Goal: Information Seeking & Learning: Learn about a topic

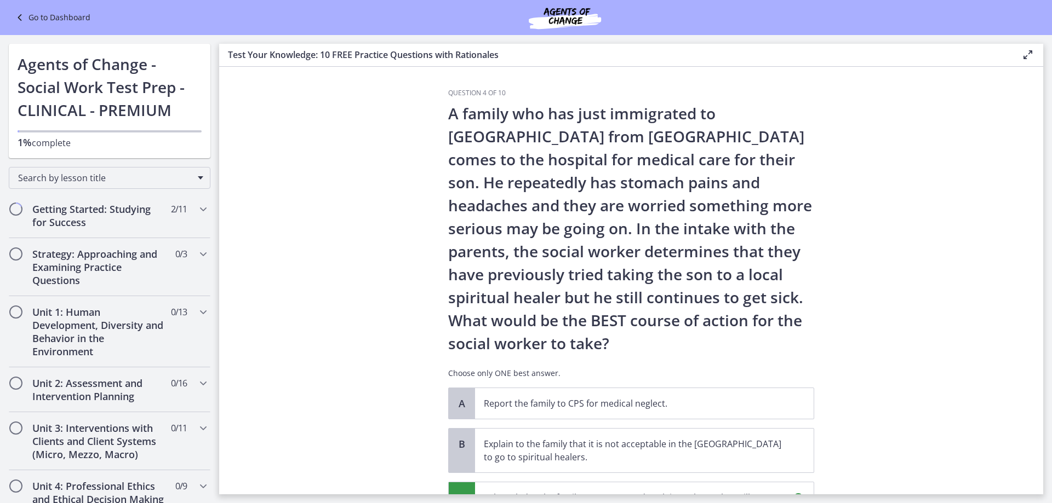
scroll to position [280, 0]
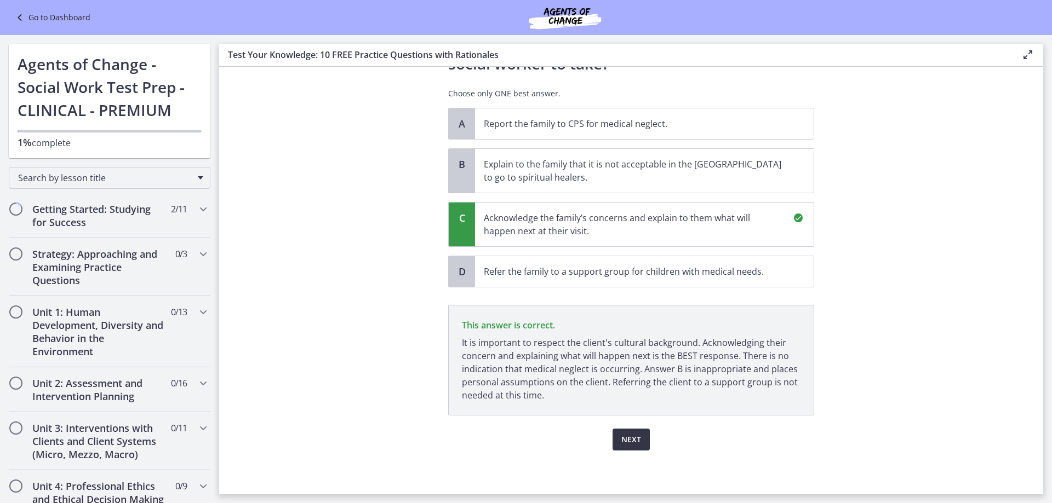
click at [635, 438] on span "Next" at bounding box center [631, 439] width 20 height 13
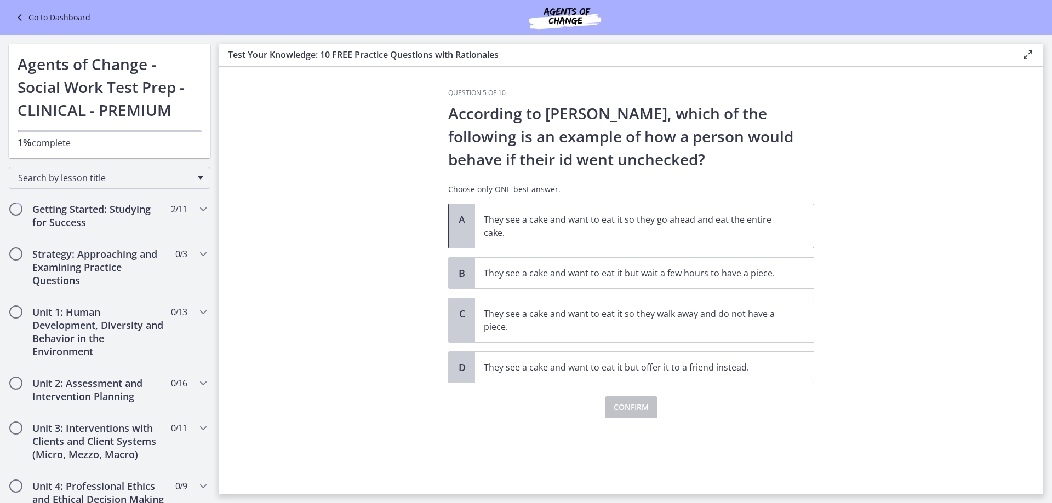
click at [571, 220] on p "They see a cake and want to eat it so they go ahead and eat the entire cake." at bounding box center [633, 226] width 299 height 26
click at [637, 407] on span "Confirm" at bounding box center [630, 407] width 35 height 13
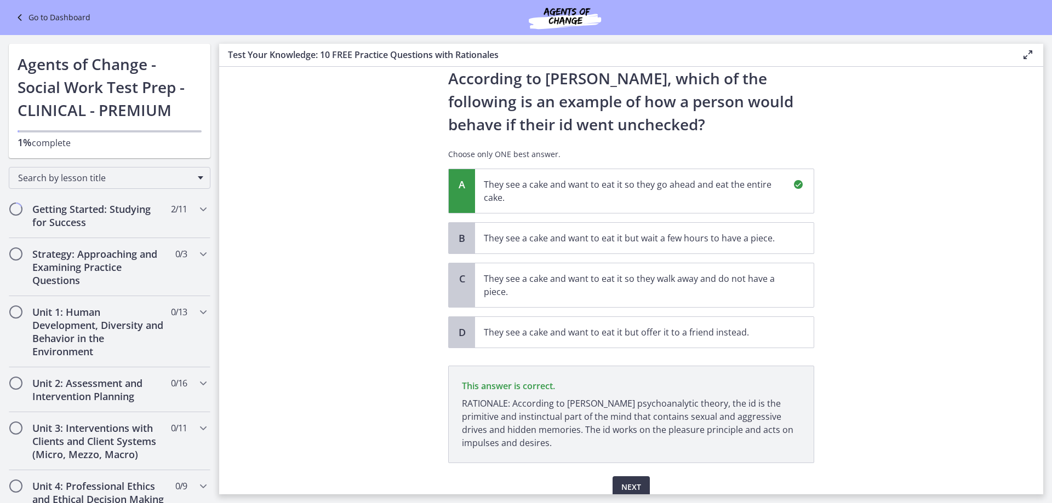
scroll to position [83, 0]
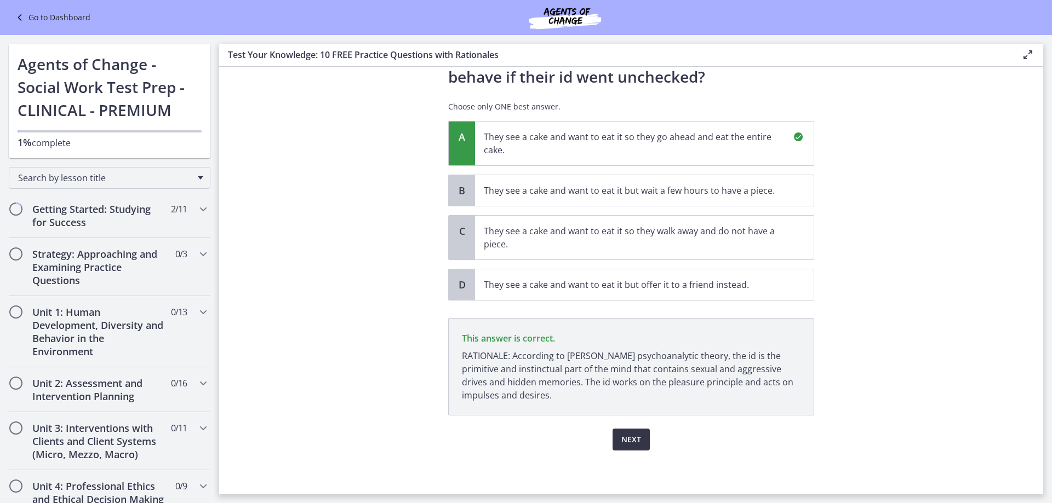
click at [627, 444] on span "Next" at bounding box center [631, 439] width 20 height 13
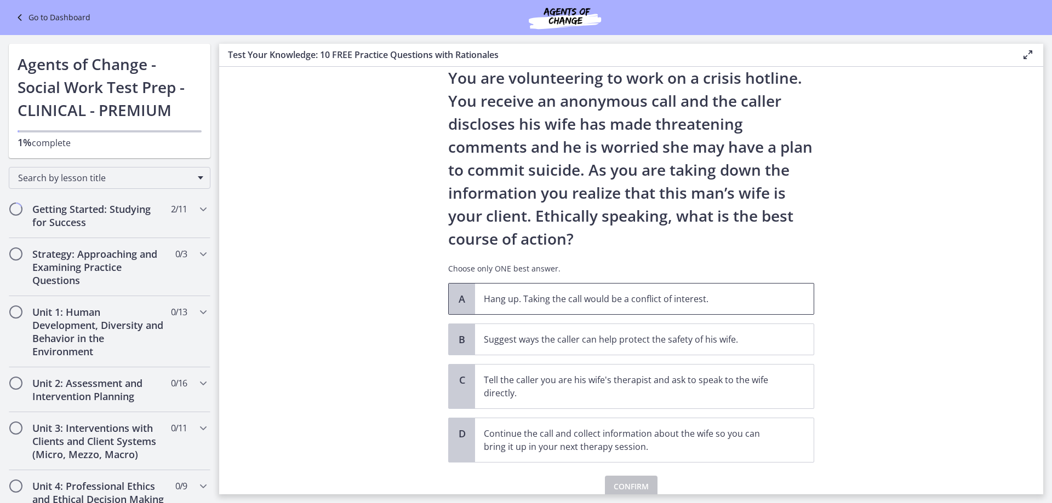
scroll to position [55, 0]
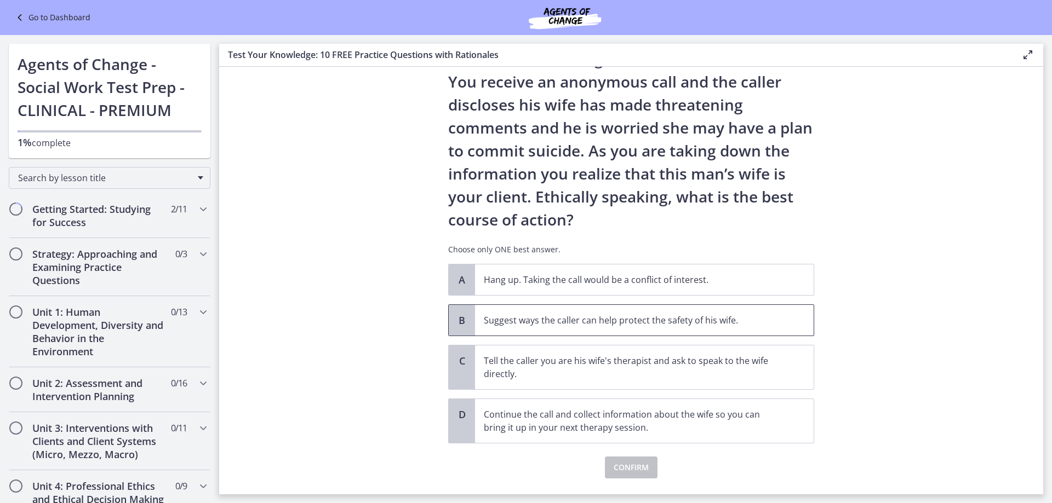
click at [704, 317] on p "Suggest ways the caller can help protect the safety of his wife." at bounding box center [633, 320] width 299 height 13
click at [631, 467] on span "Confirm" at bounding box center [630, 467] width 35 height 13
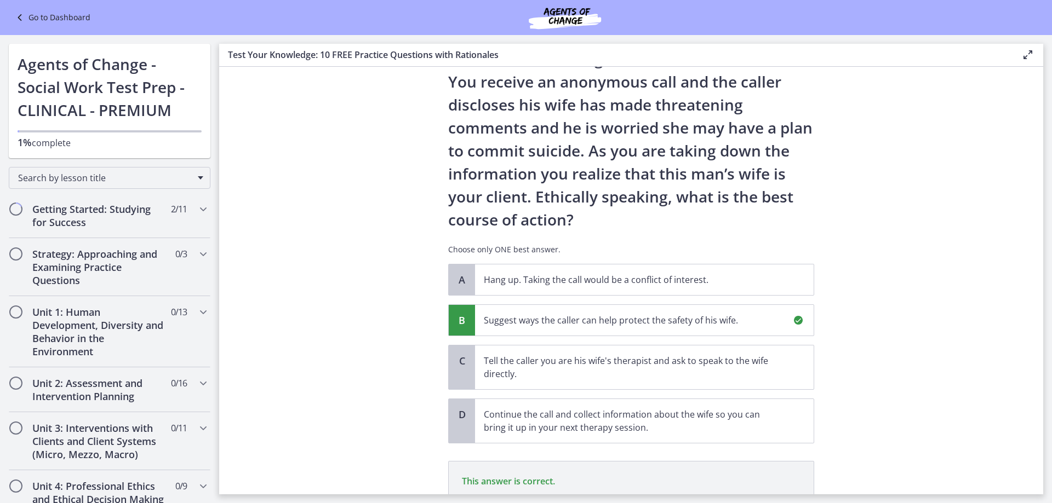
scroll to position [185, 0]
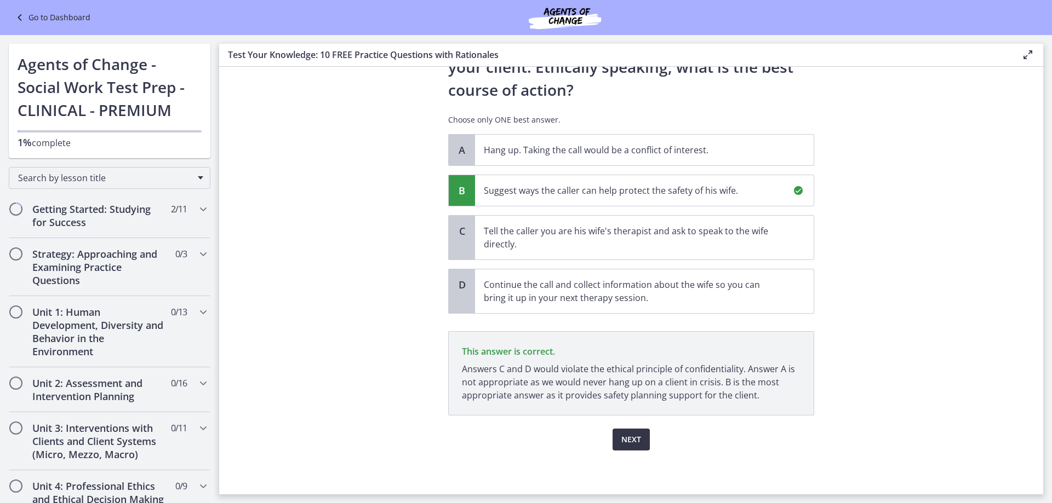
click at [628, 434] on span "Next" at bounding box center [631, 439] width 20 height 13
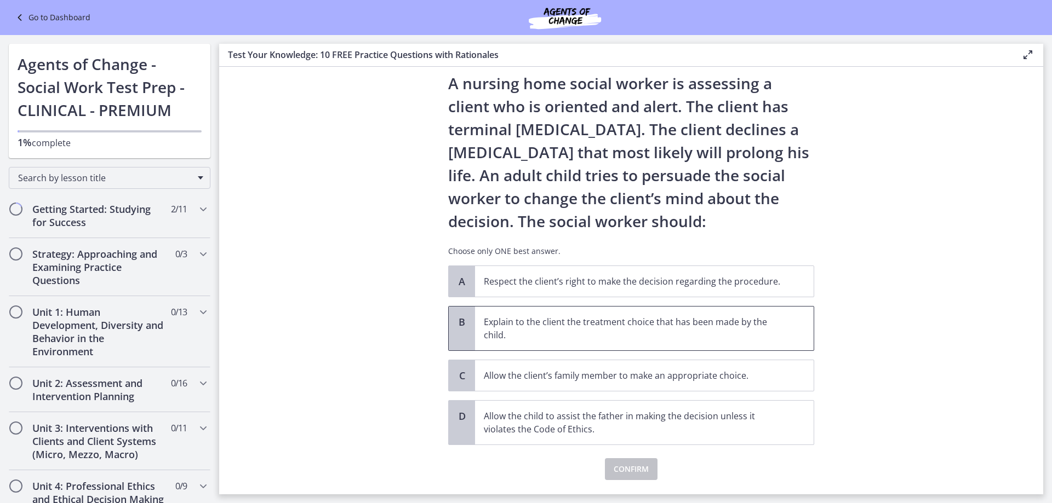
scroll to position [60, 0]
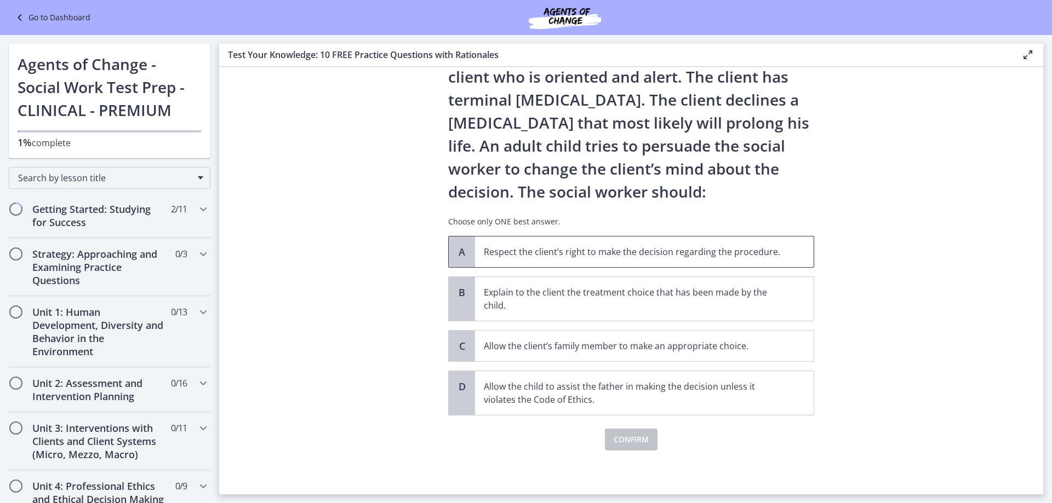
click at [562, 257] on p "Respect the client’s right to make the decision regarding the procedure." at bounding box center [633, 251] width 299 height 13
click at [625, 438] on span "Confirm" at bounding box center [630, 439] width 35 height 13
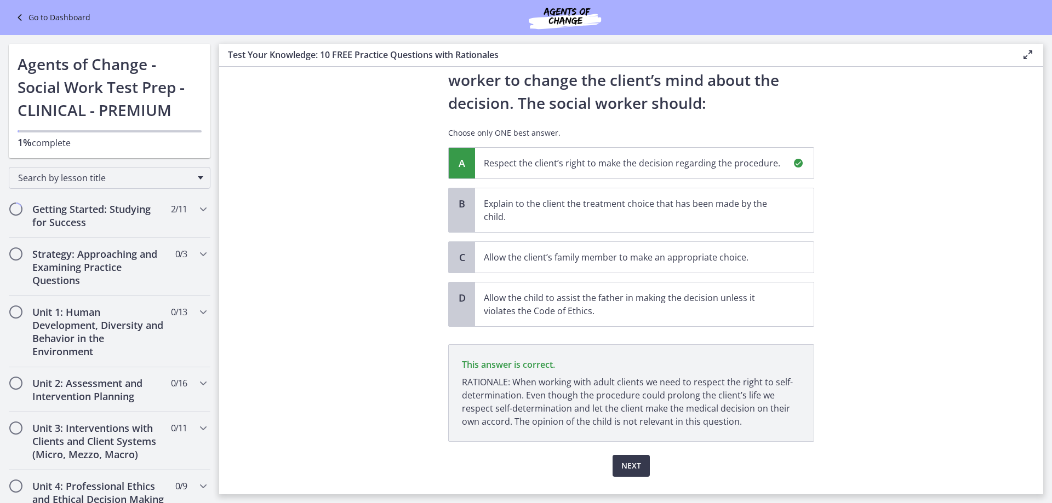
scroll to position [175, 0]
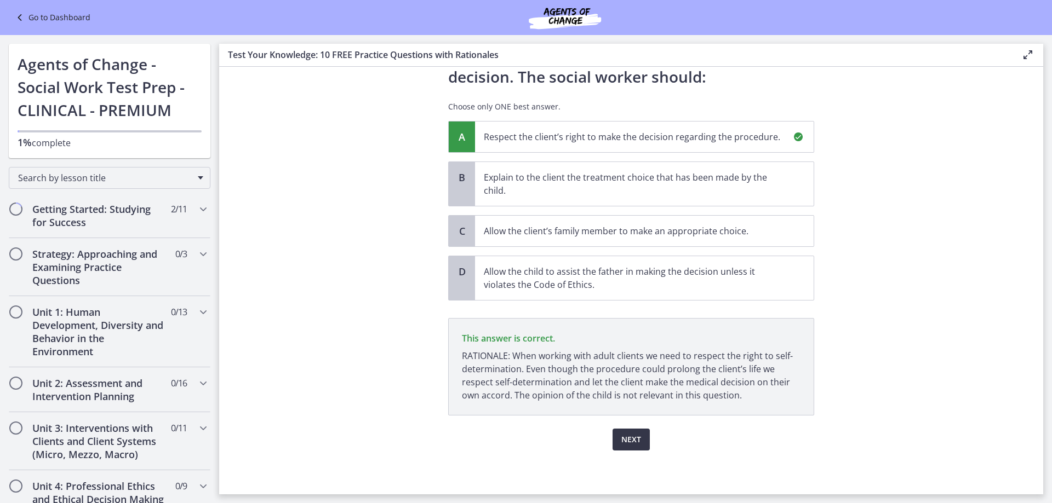
click at [629, 446] on span "Next" at bounding box center [631, 439] width 20 height 13
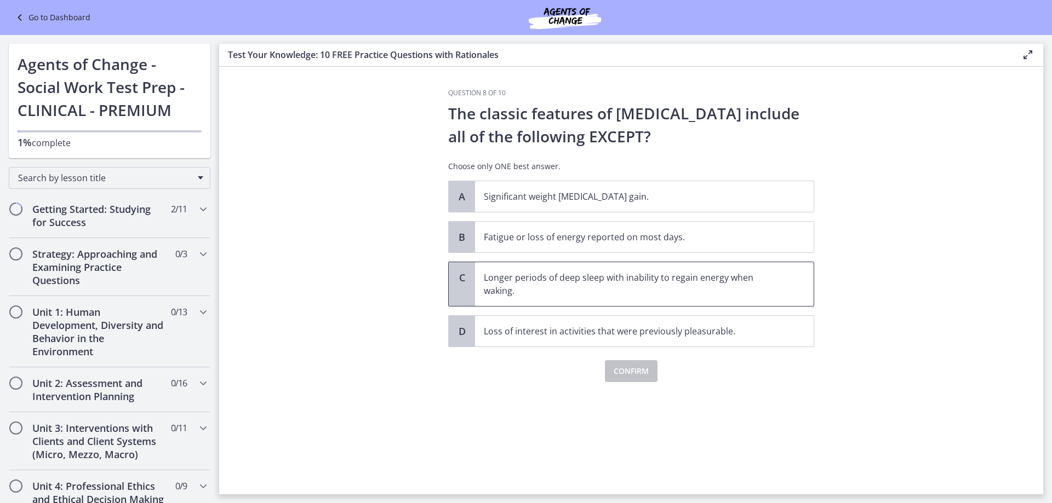
click at [703, 287] on p "Longer periods of deep sleep with inability to regain energy when waking." at bounding box center [633, 284] width 299 height 26
click at [634, 368] on span "Confirm" at bounding box center [630, 371] width 35 height 13
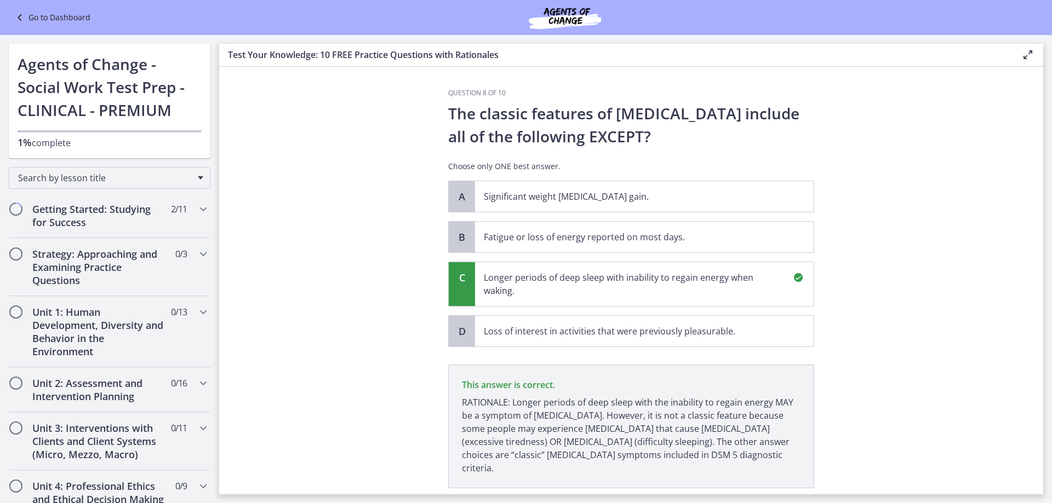
scroll to position [60, 0]
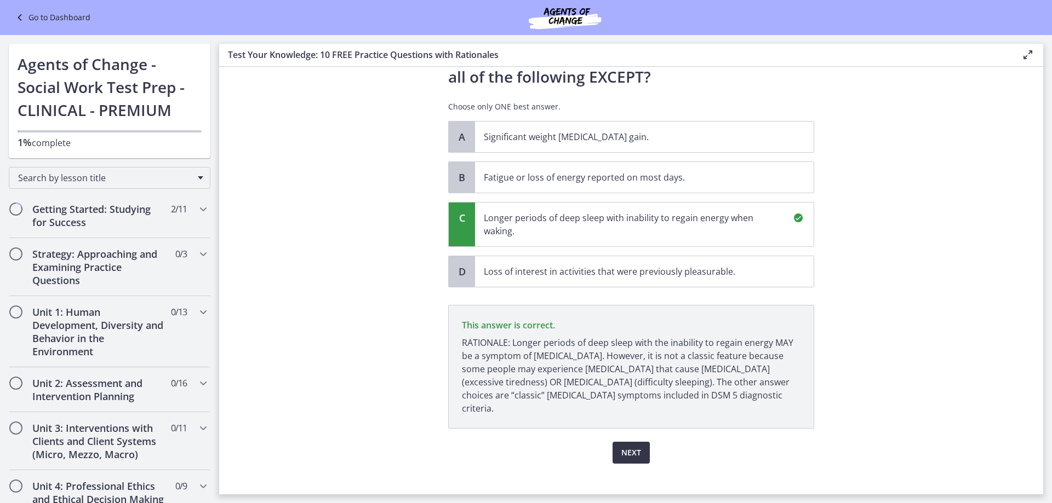
click at [629, 446] on span "Next" at bounding box center [631, 452] width 20 height 13
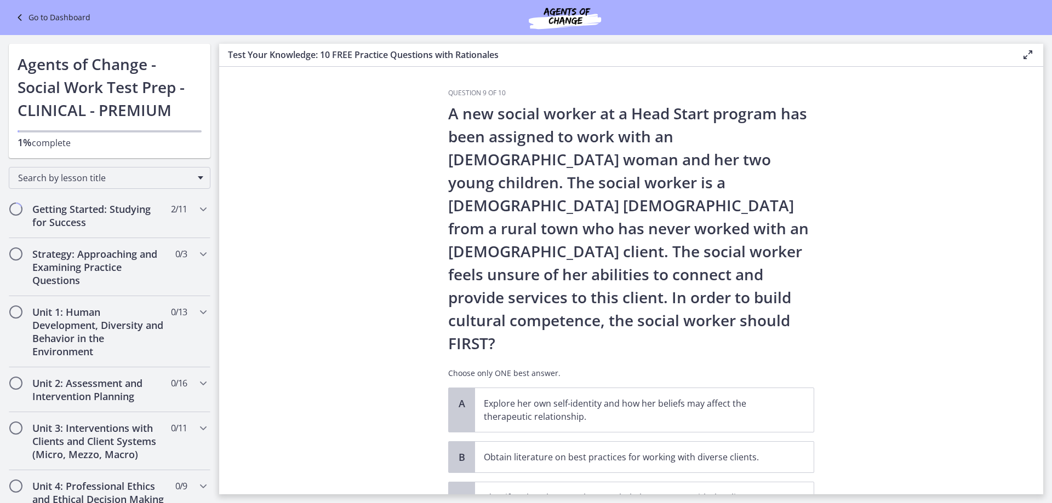
scroll to position [55, 0]
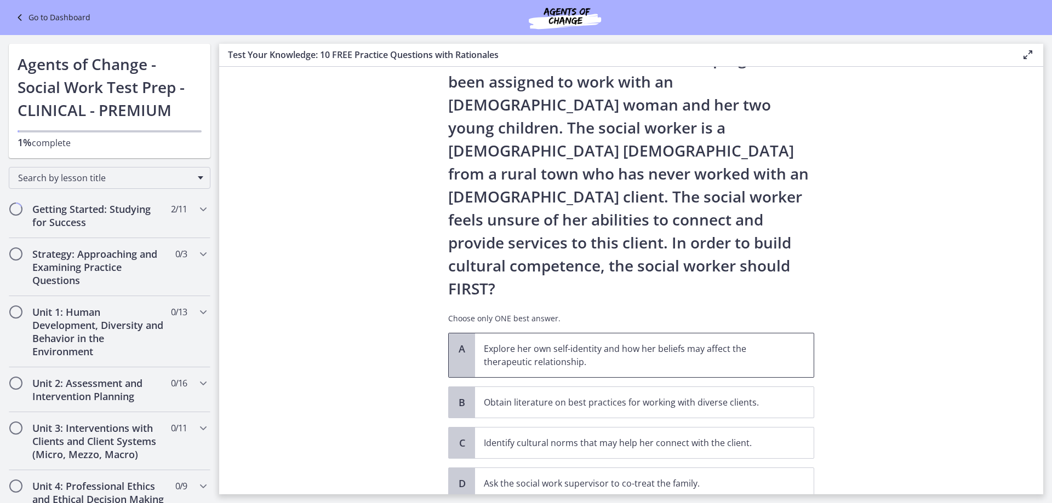
click at [637, 342] on p "Explore her own self-identity and how her beliefs may affect the therapeutic re…" at bounding box center [633, 355] width 299 height 26
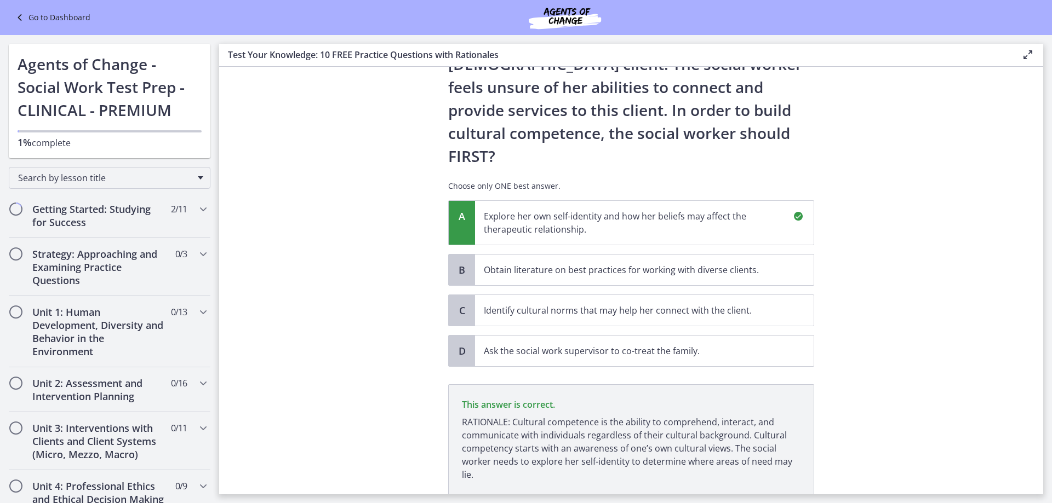
scroll to position [221, 0]
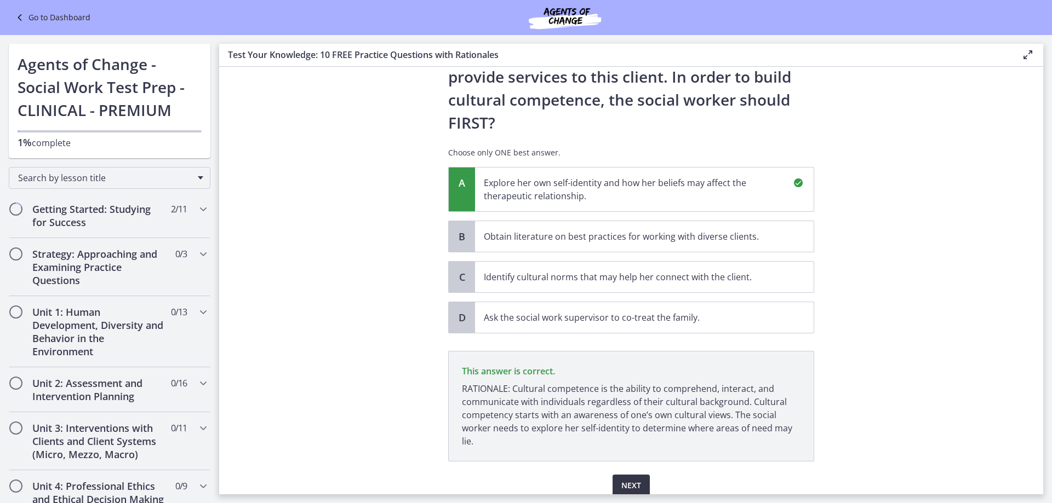
click at [632, 479] on span "Next" at bounding box center [631, 485] width 20 height 13
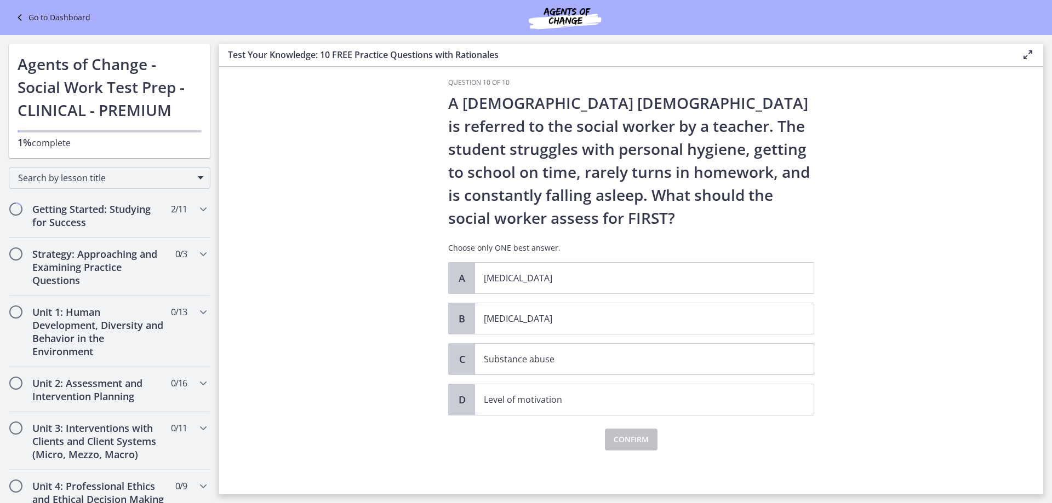
scroll to position [0, 0]
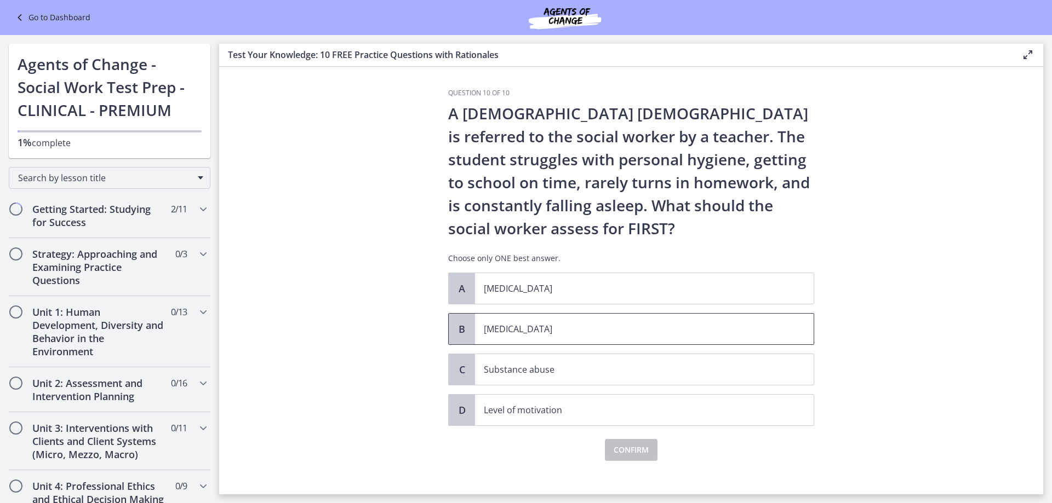
click at [535, 320] on span "[MEDICAL_DATA]" at bounding box center [644, 329] width 338 height 31
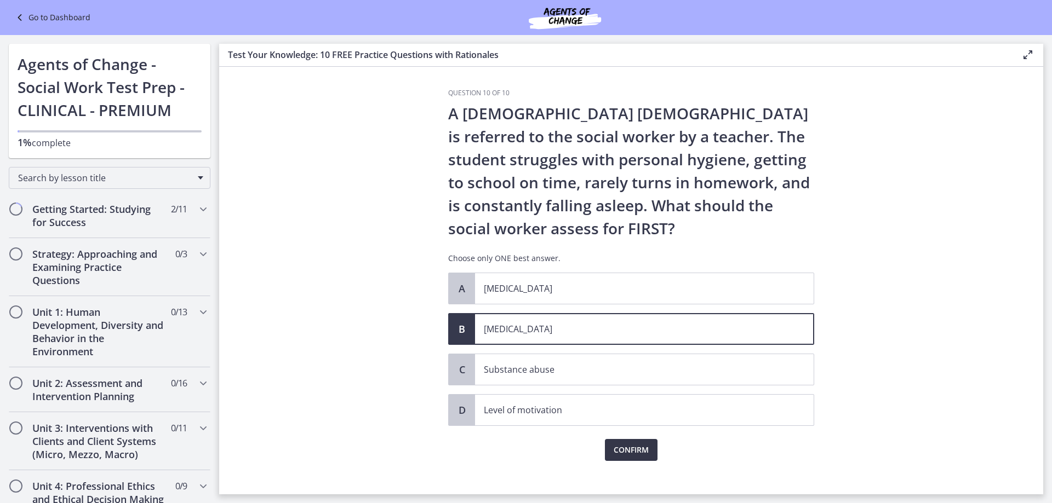
click at [630, 455] on span "Confirm" at bounding box center [630, 450] width 35 height 13
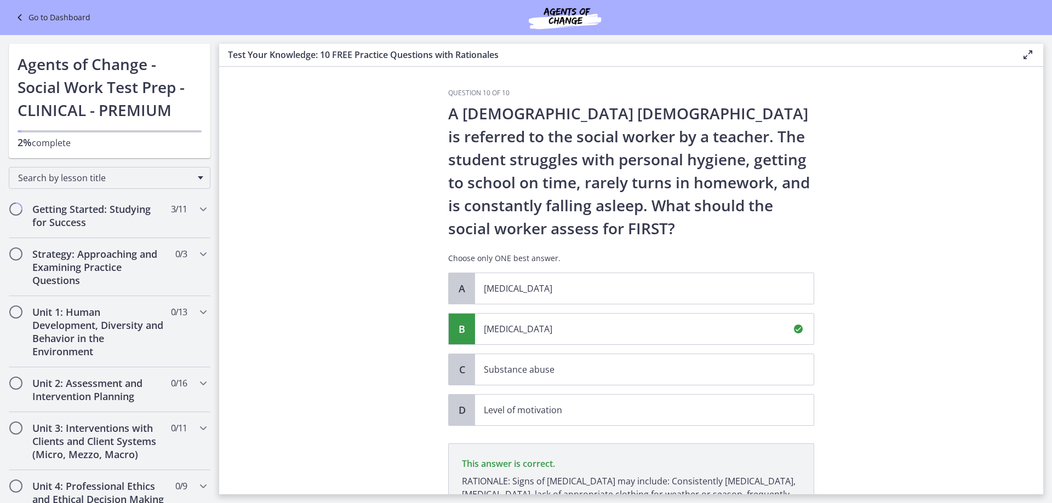
scroll to position [139, 0]
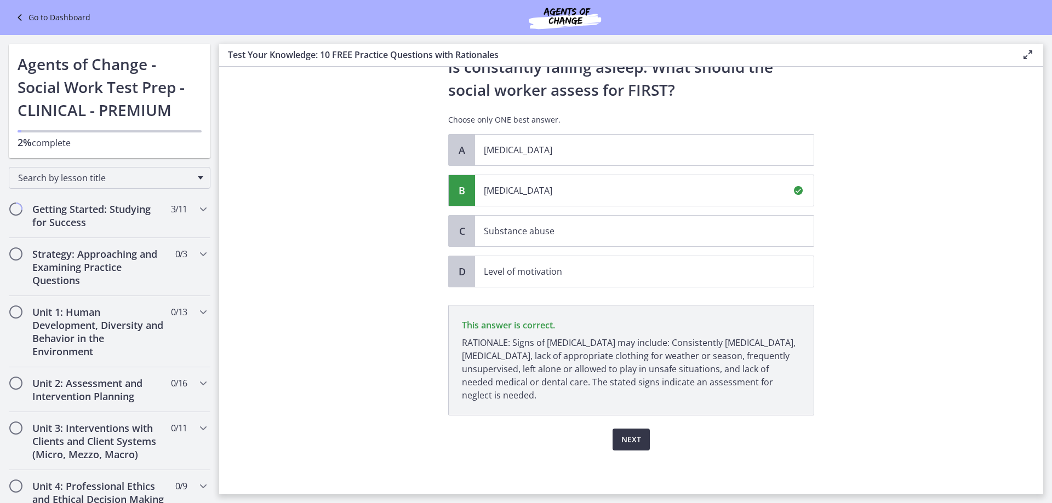
click at [622, 439] on span "Next" at bounding box center [631, 439] width 20 height 13
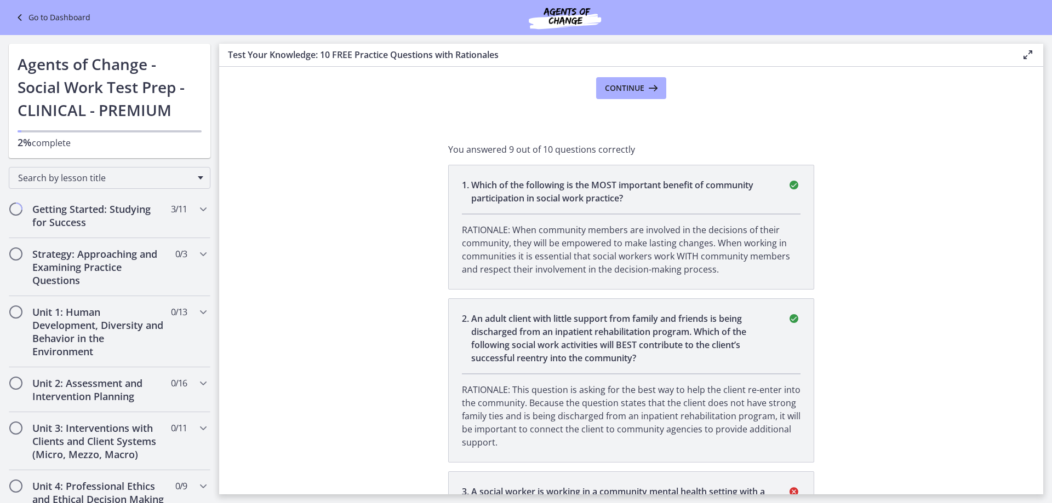
scroll to position [0, 0]
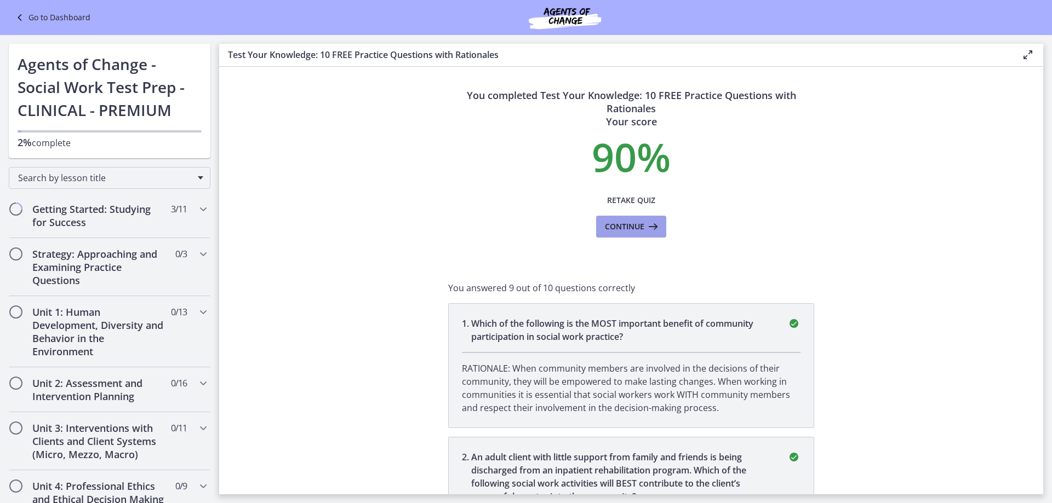
click at [646, 230] on icon at bounding box center [651, 226] width 15 height 13
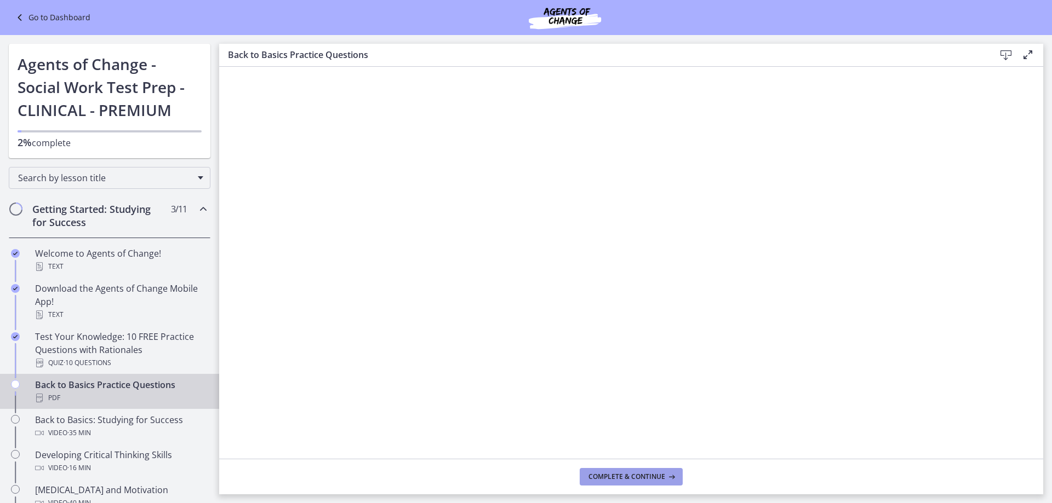
click at [667, 474] on icon at bounding box center [670, 477] width 11 height 9
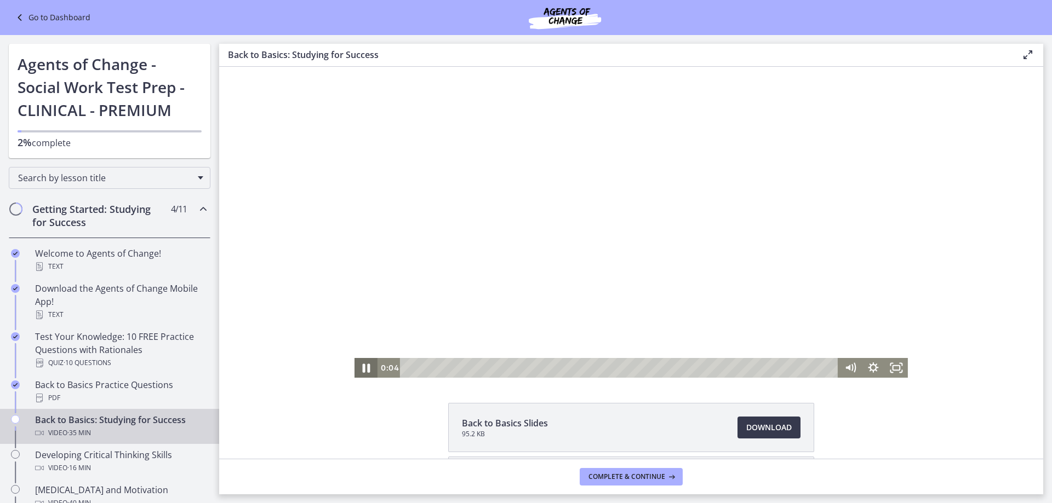
click at [363, 366] on icon "Pause" at bounding box center [365, 368] width 27 height 24
